Goal: Transaction & Acquisition: Download file/media

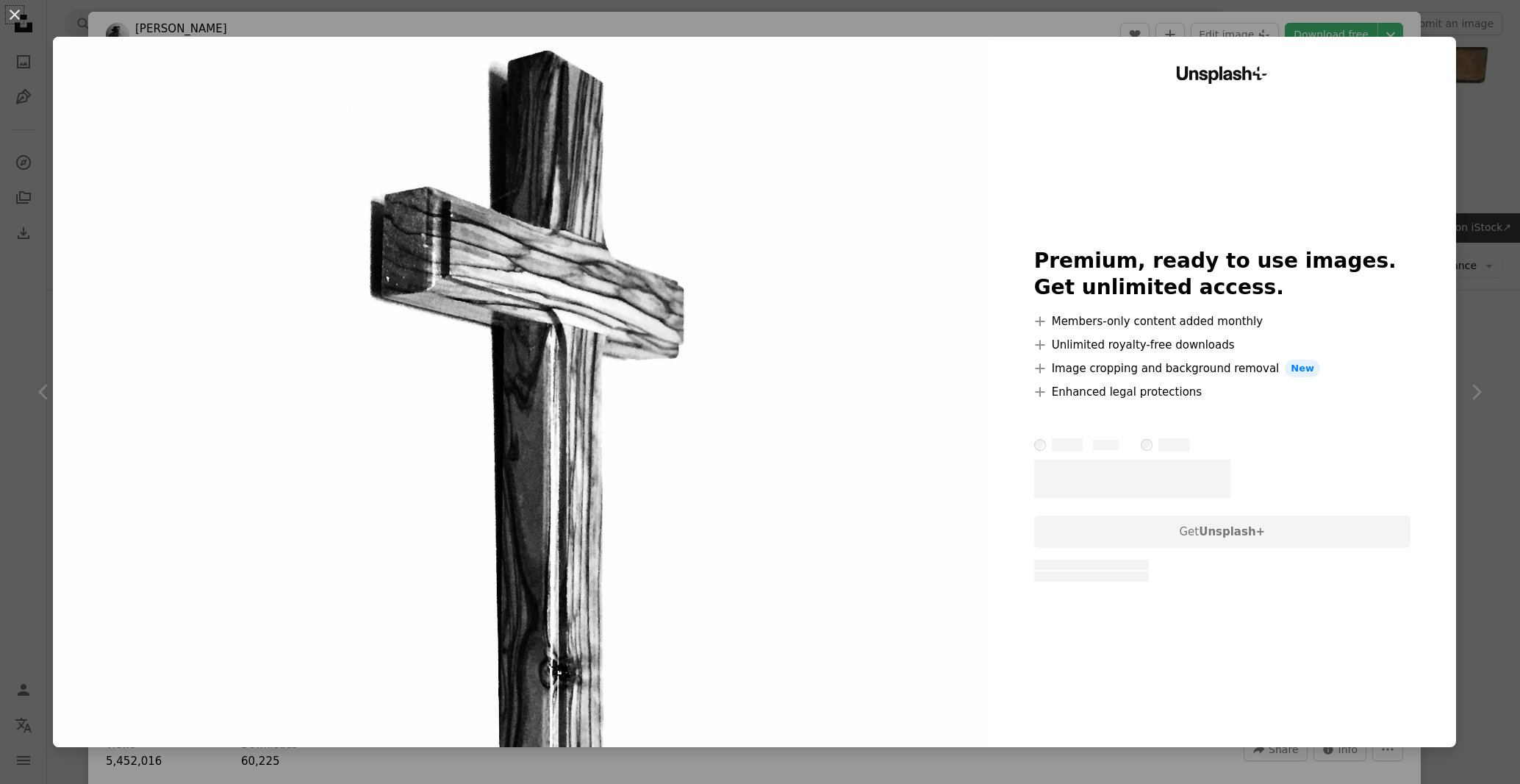
scroll to position [822, 0]
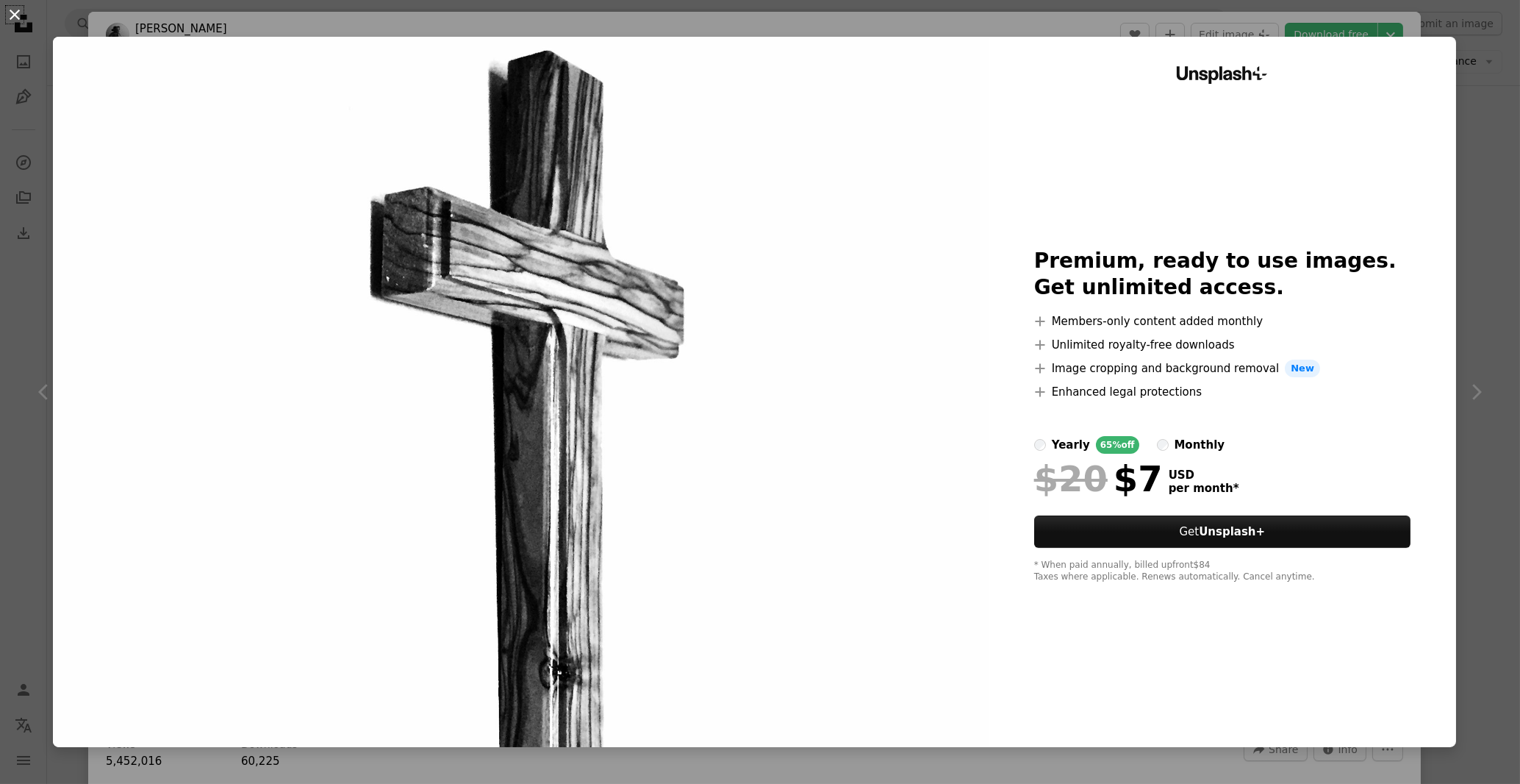
click at [14, 12] on button "An X shape" at bounding box center [14, 14] width 17 height 17
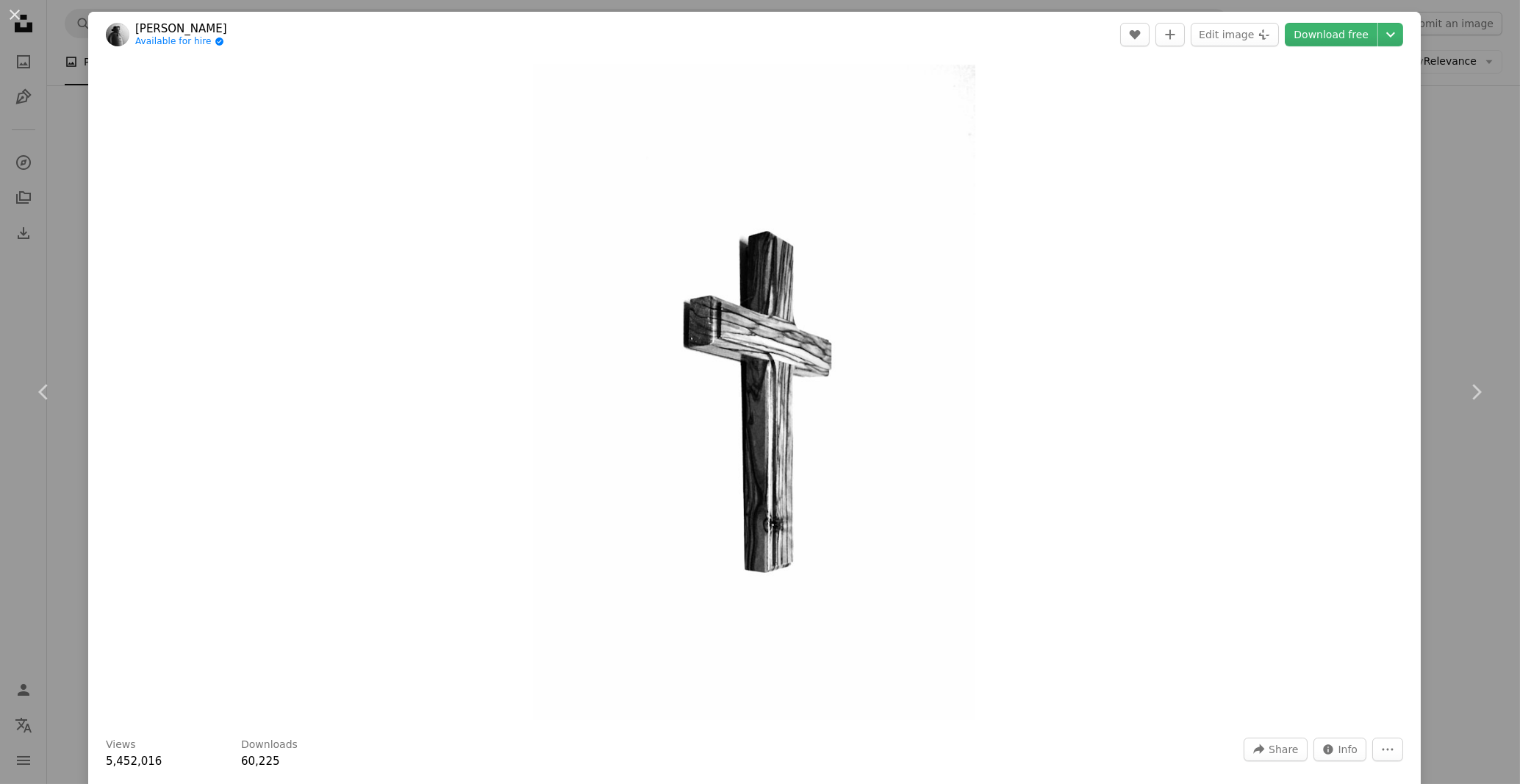
click at [1464, 224] on div "An X shape Chevron left Chevron right [PERSON_NAME] Available for hire A checkm…" at bounding box center [760, 392] width 1520 height 784
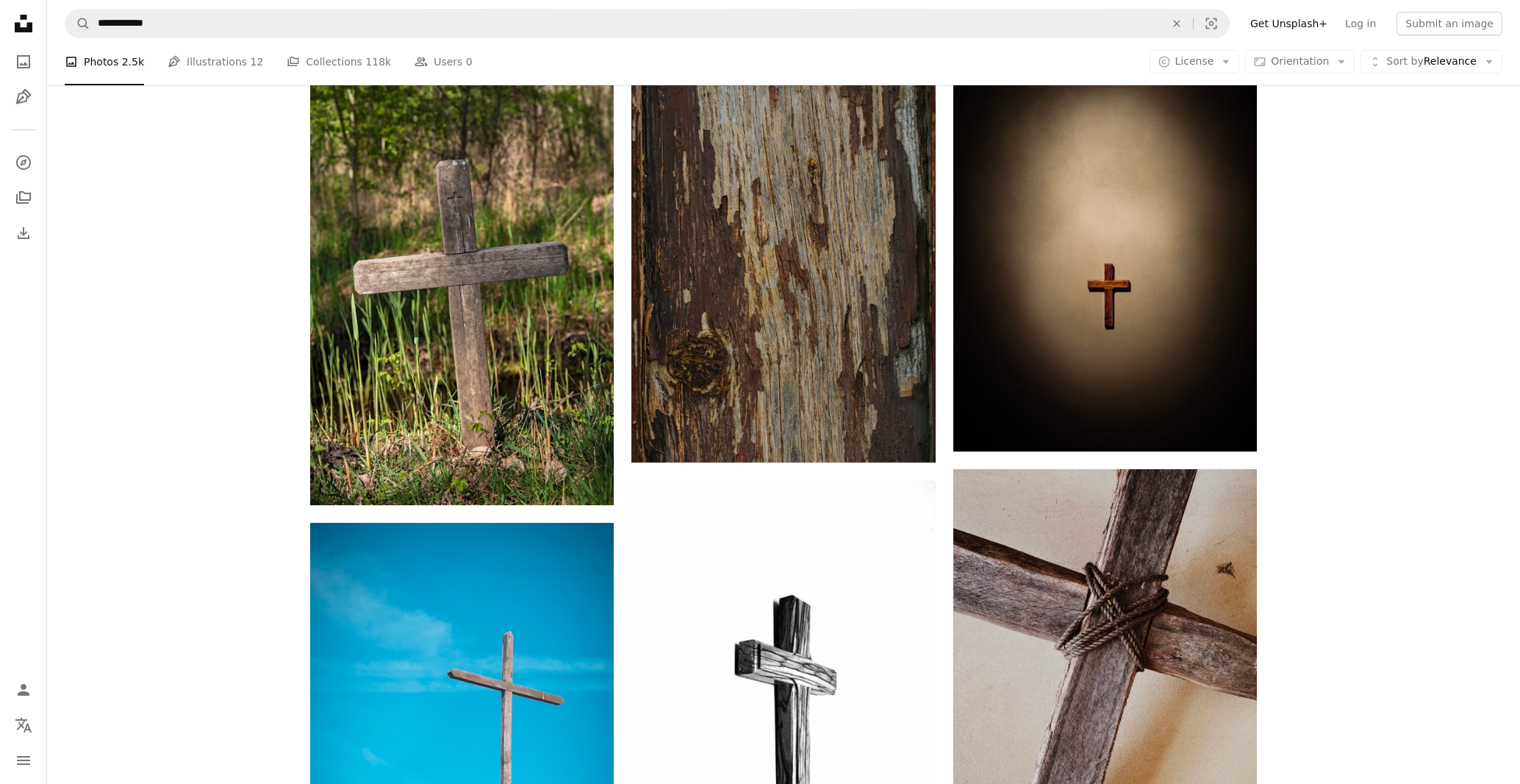
drag, startPoint x: 1464, startPoint y: 223, endPoint x: 1486, endPoint y: 211, distance: 25.1
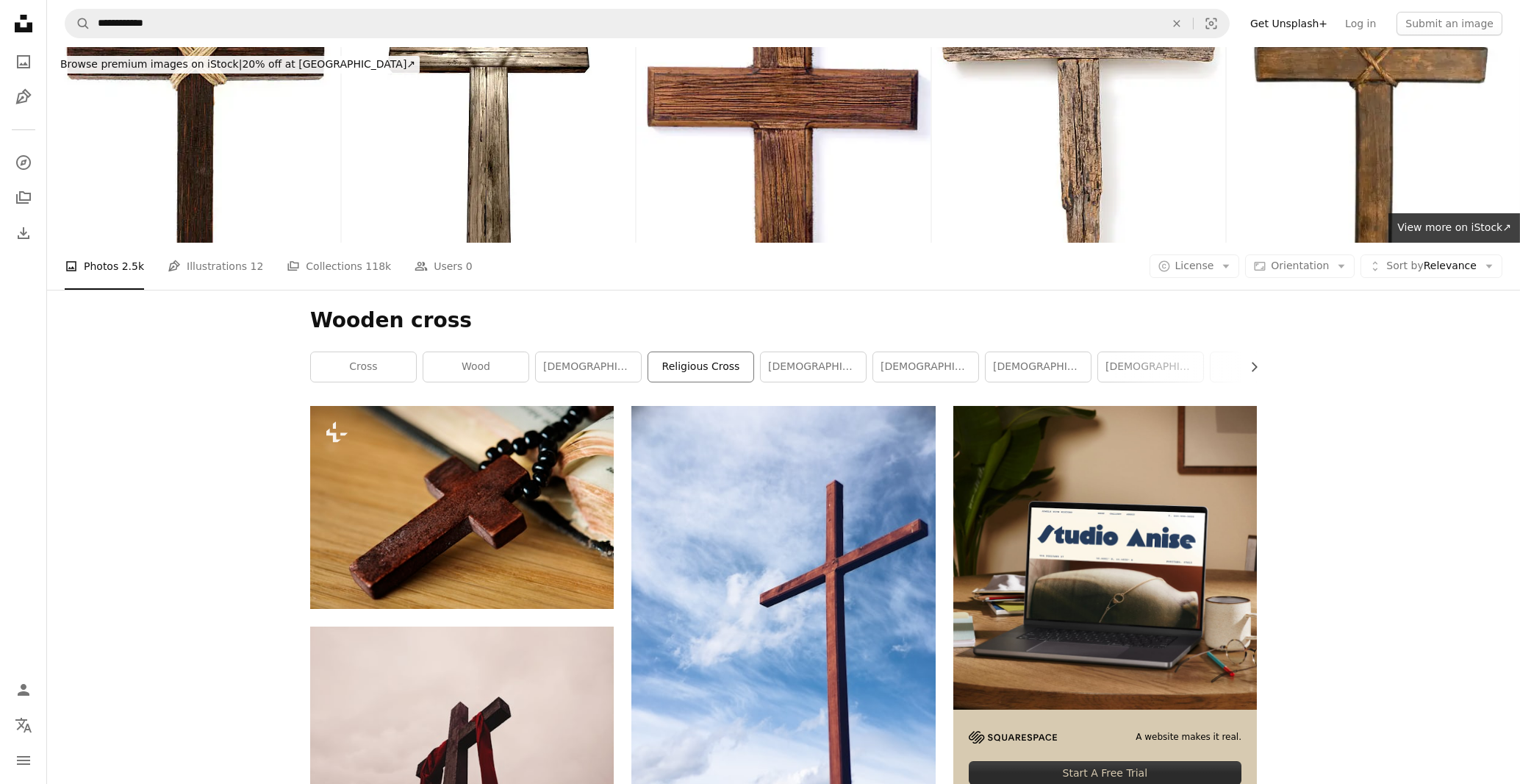
click at [698, 352] on link "religious cross" at bounding box center [700, 367] width 105 height 30
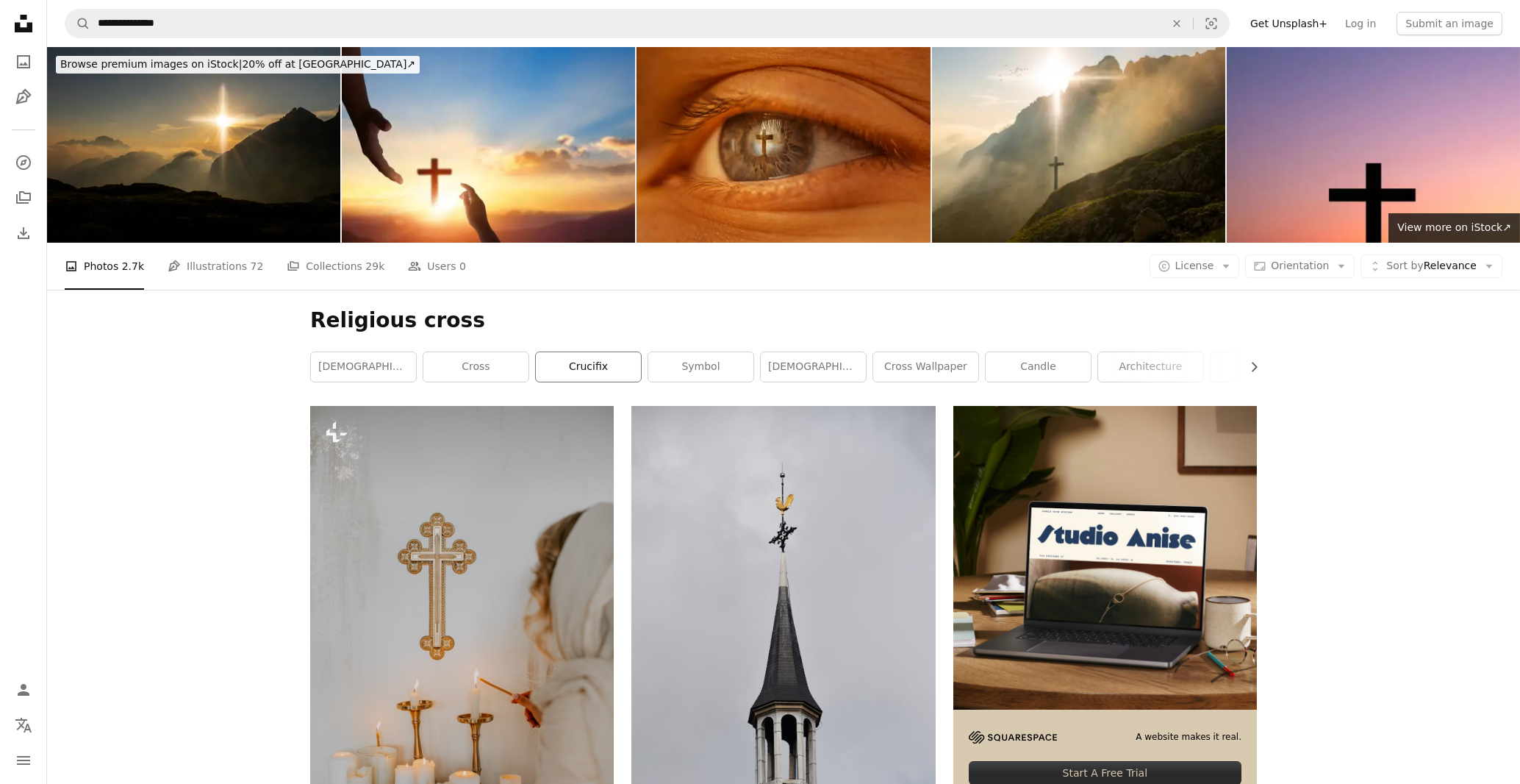
click at [607, 352] on link "crucifix" at bounding box center [588, 367] width 105 height 30
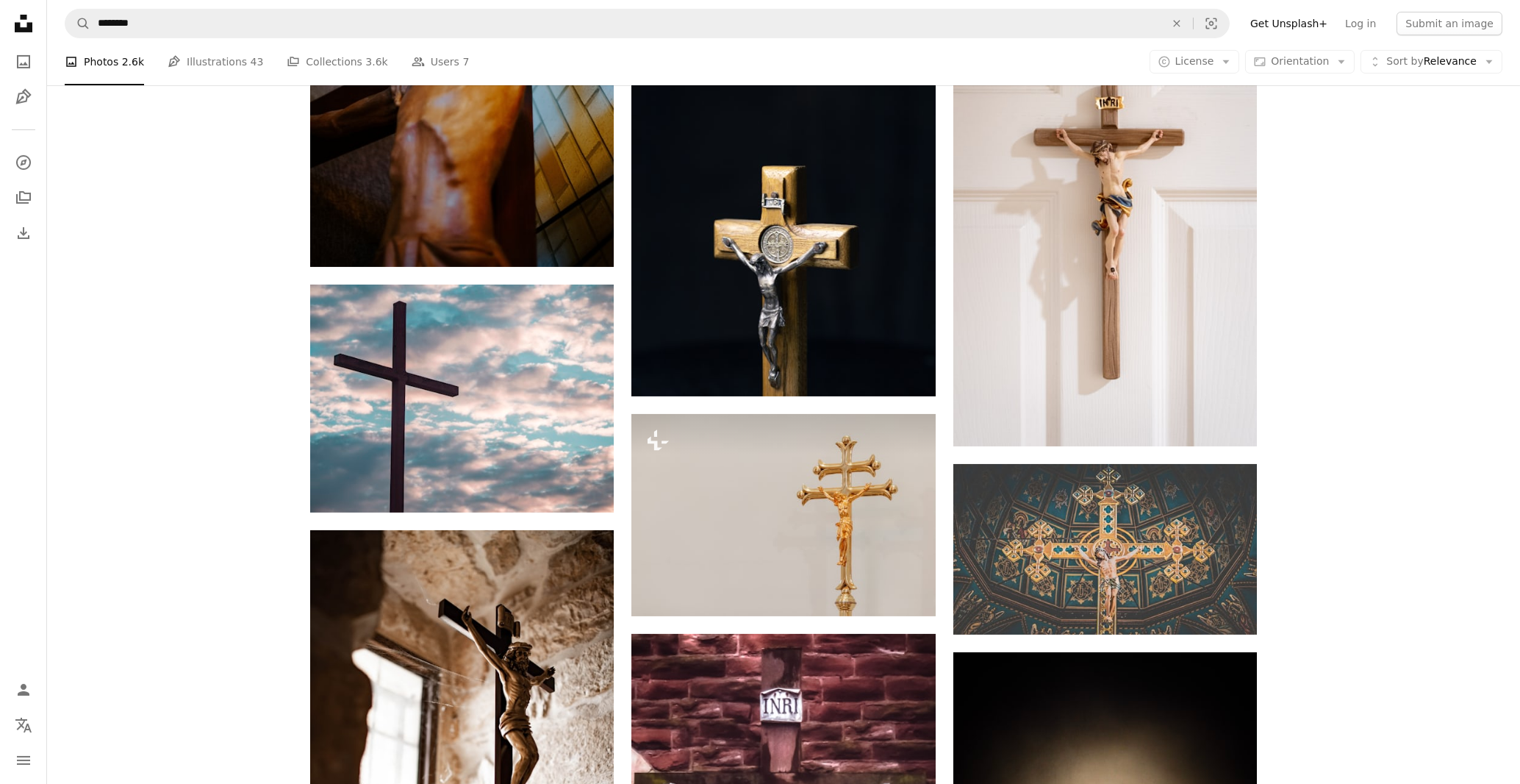
scroll to position [1894, 0]
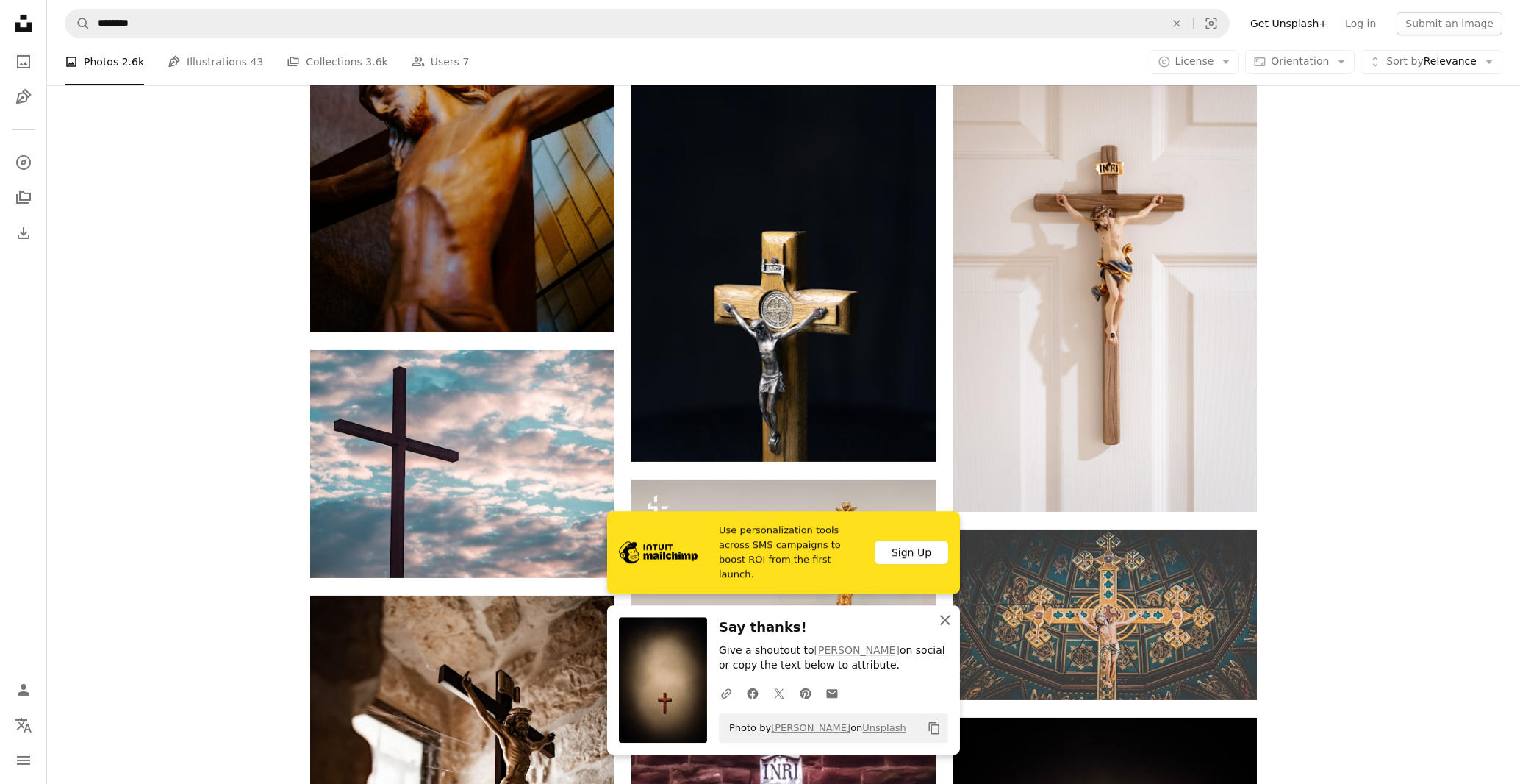
click at [947, 619] on icon "button" at bounding box center [945, 619] width 10 height 10
